Goal: Navigation & Orientation: Find specific page/section

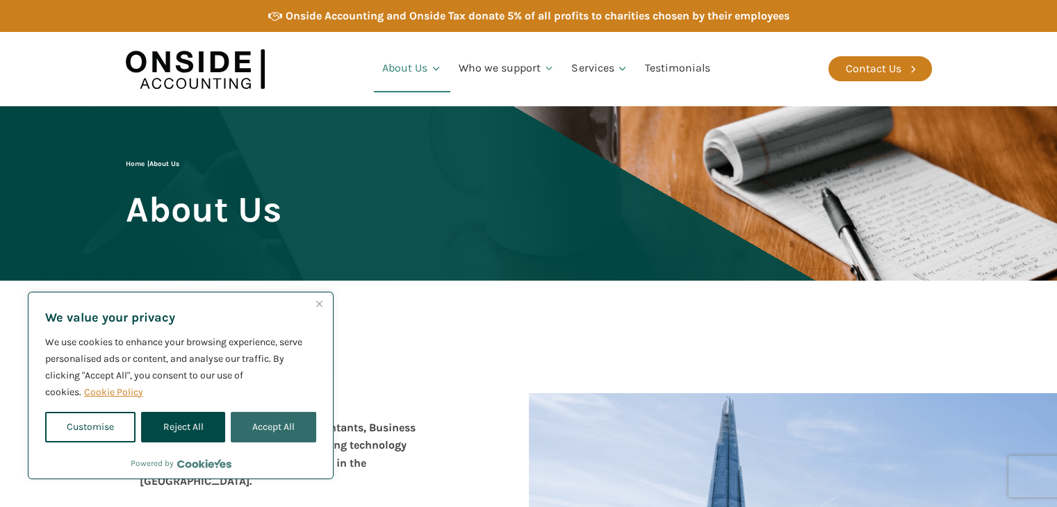
click at [250, 429] on button "Accept All" at bounding box center [273, 427] width 85 height 31
checkbox input "true"
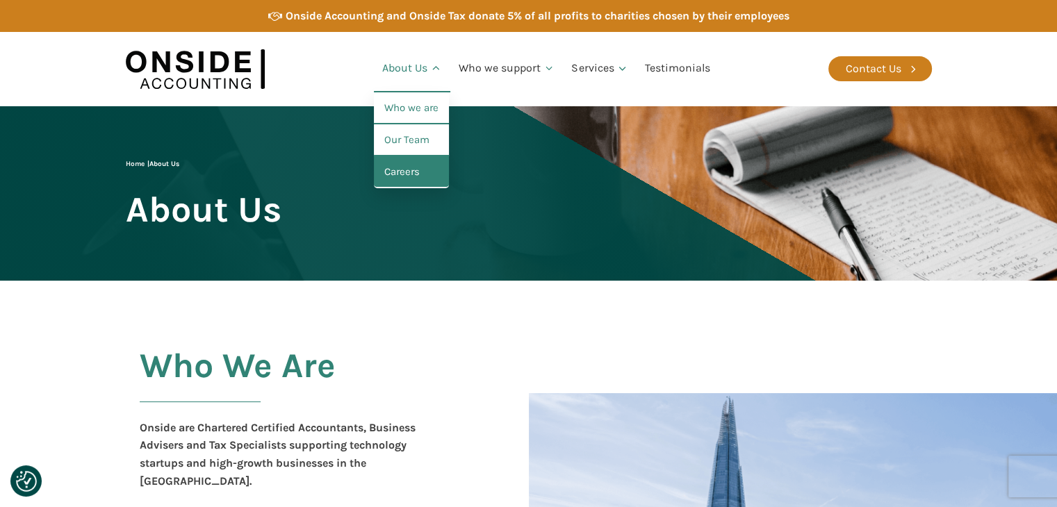
click at [392, 165] on link "Careers" at bounding box center [411, 172] width 75 height 32
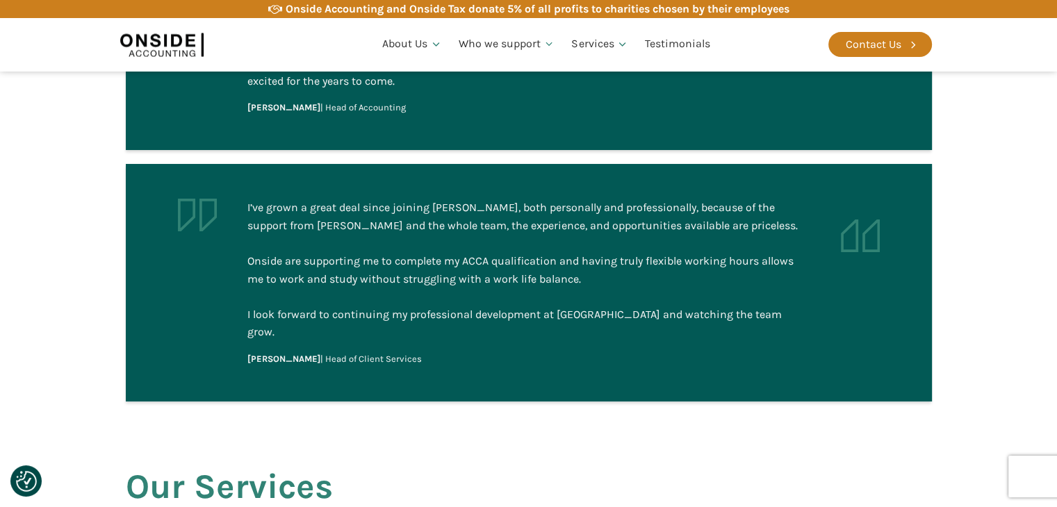
scroll to position [1389, 0]
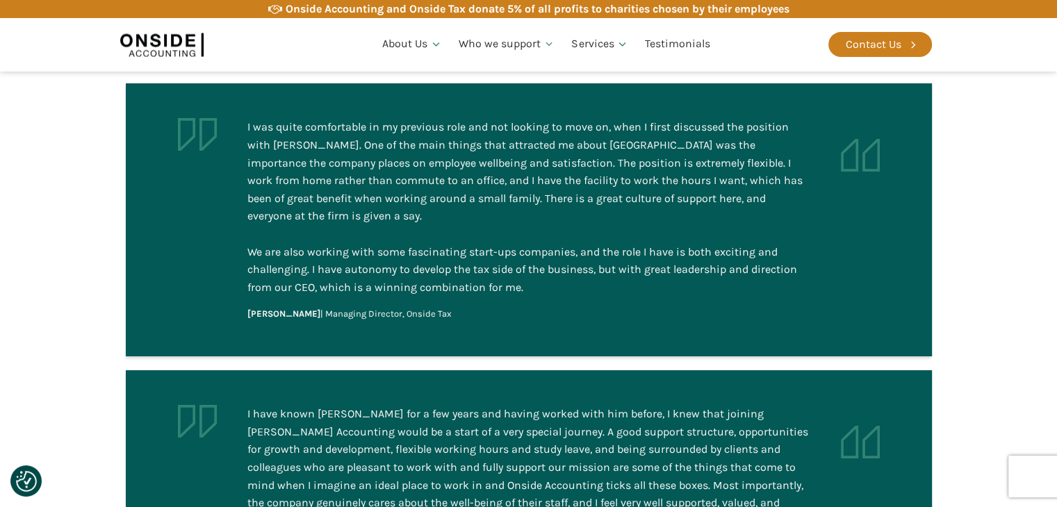
scroll to position [799, 0]
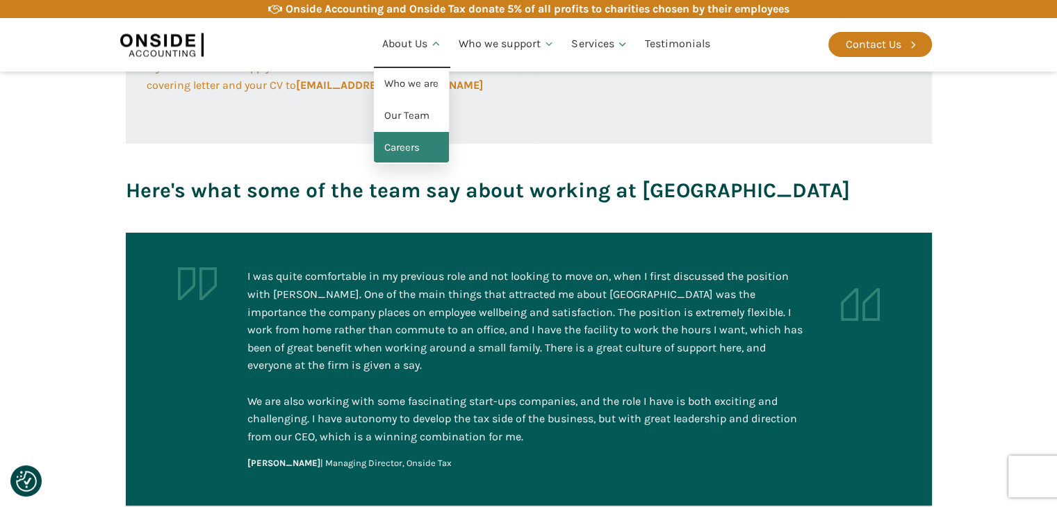
click at [403, 149] on link "Careers" at bounding box center [411, 148] width 75 height 32
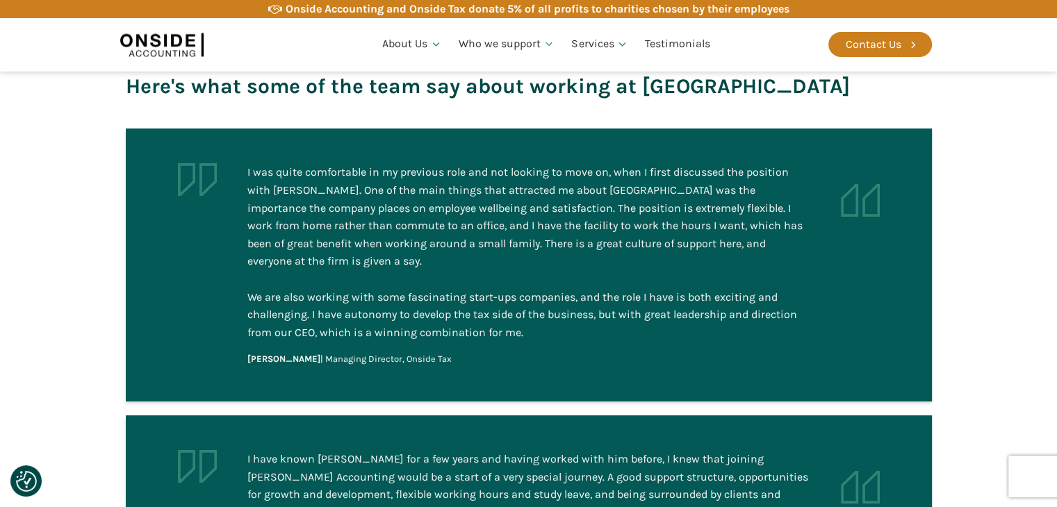
scroll to position [556, 0]
